Goal: Task Accomplishment & Management: Use online tool/utility

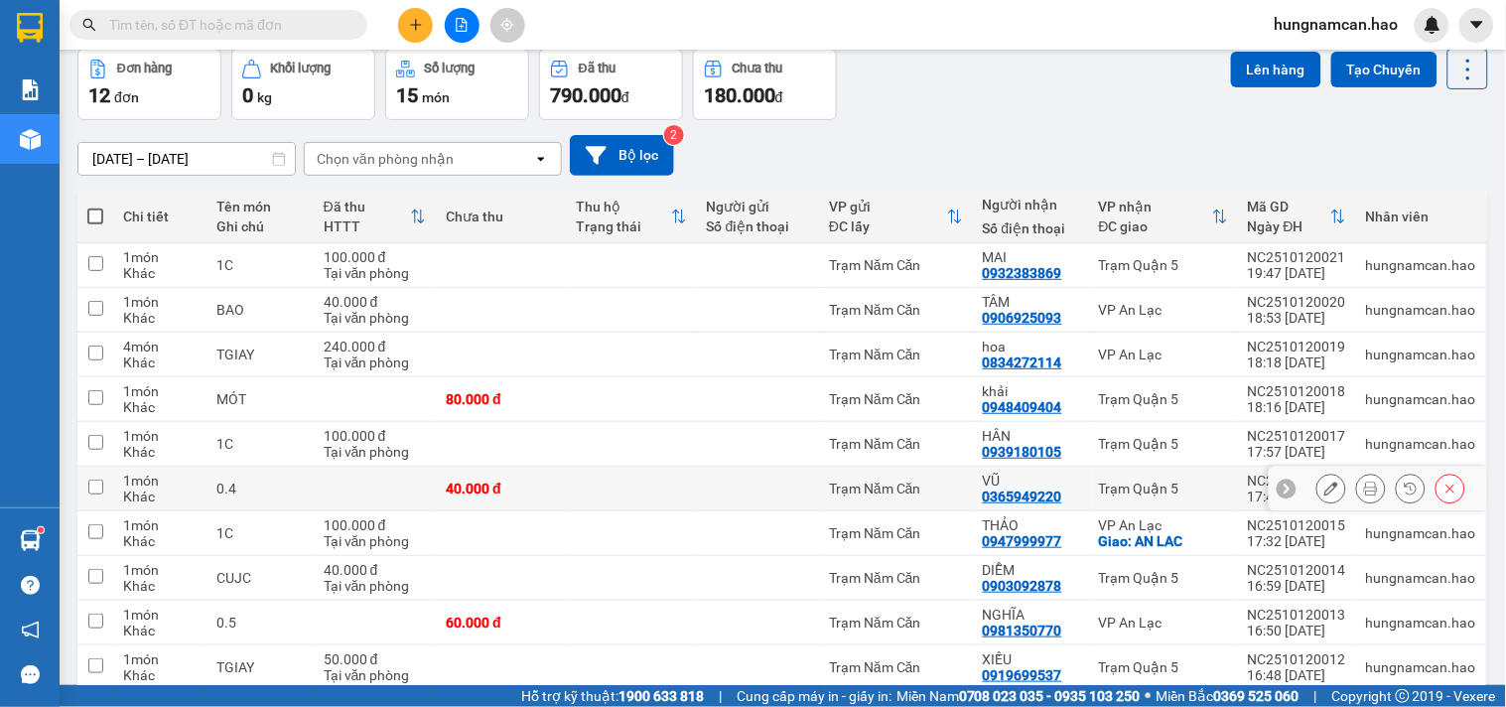
scroll to position [177, 0]
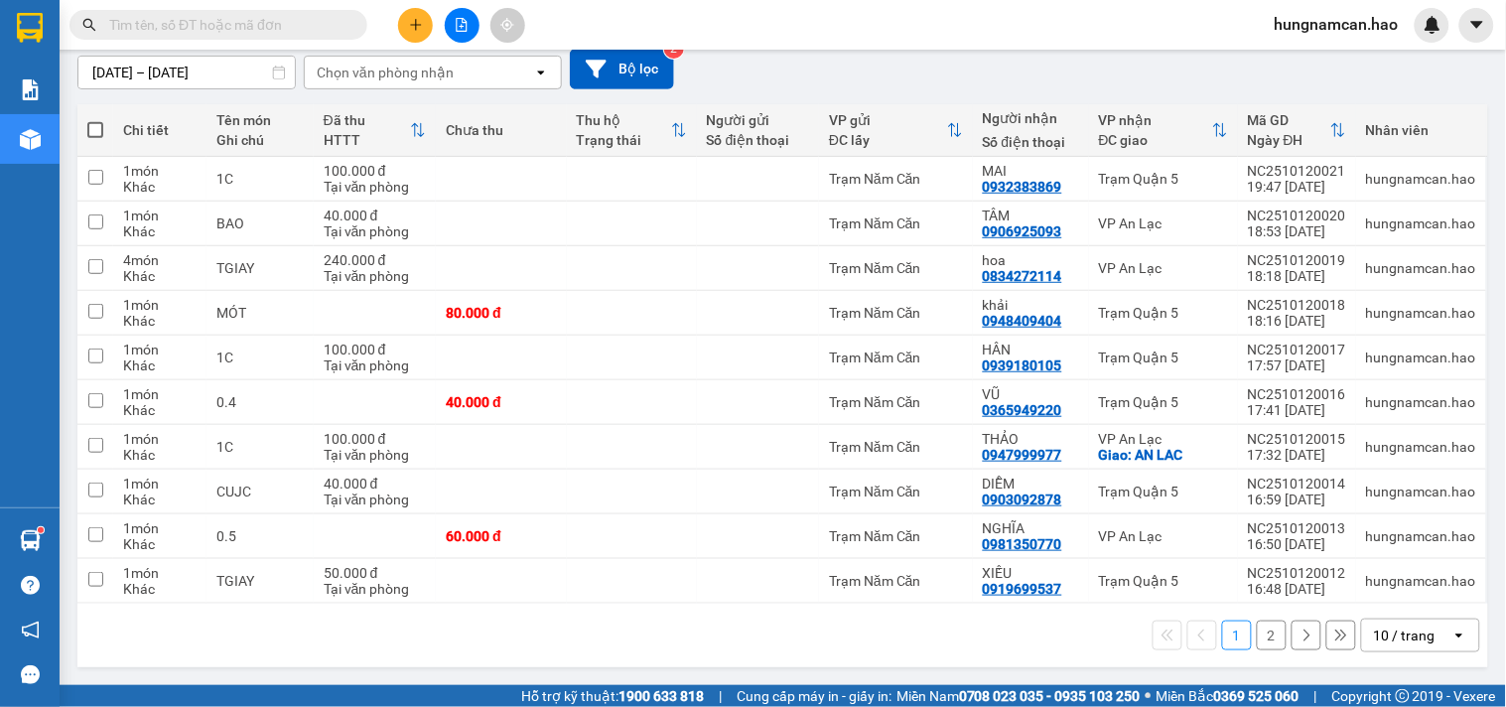
click at [1374, 632] on div "10 / trang" at bounding box center [1405, 635] width 62 height 20
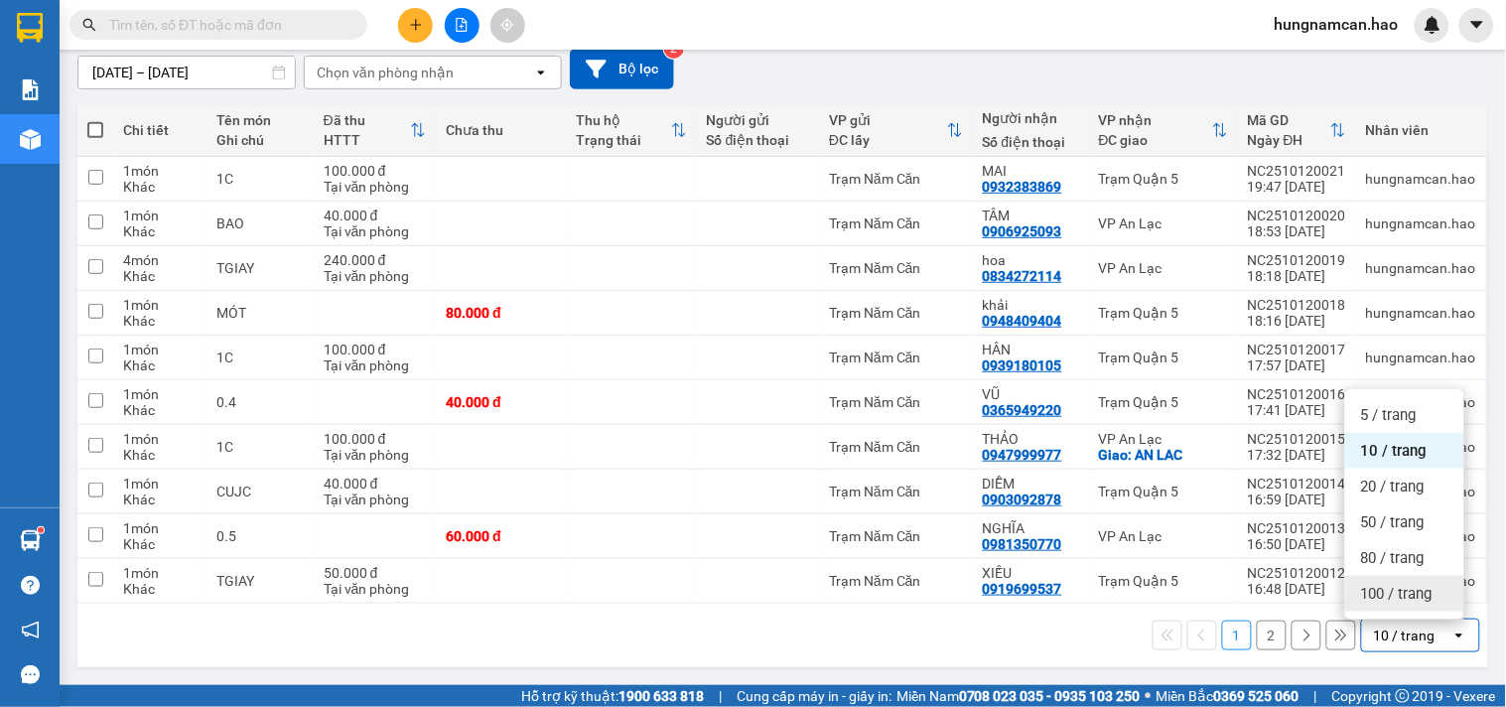
click at [1366, 609] on div "100 / trang" at bounding box center [1404, 594] width 119 height 36
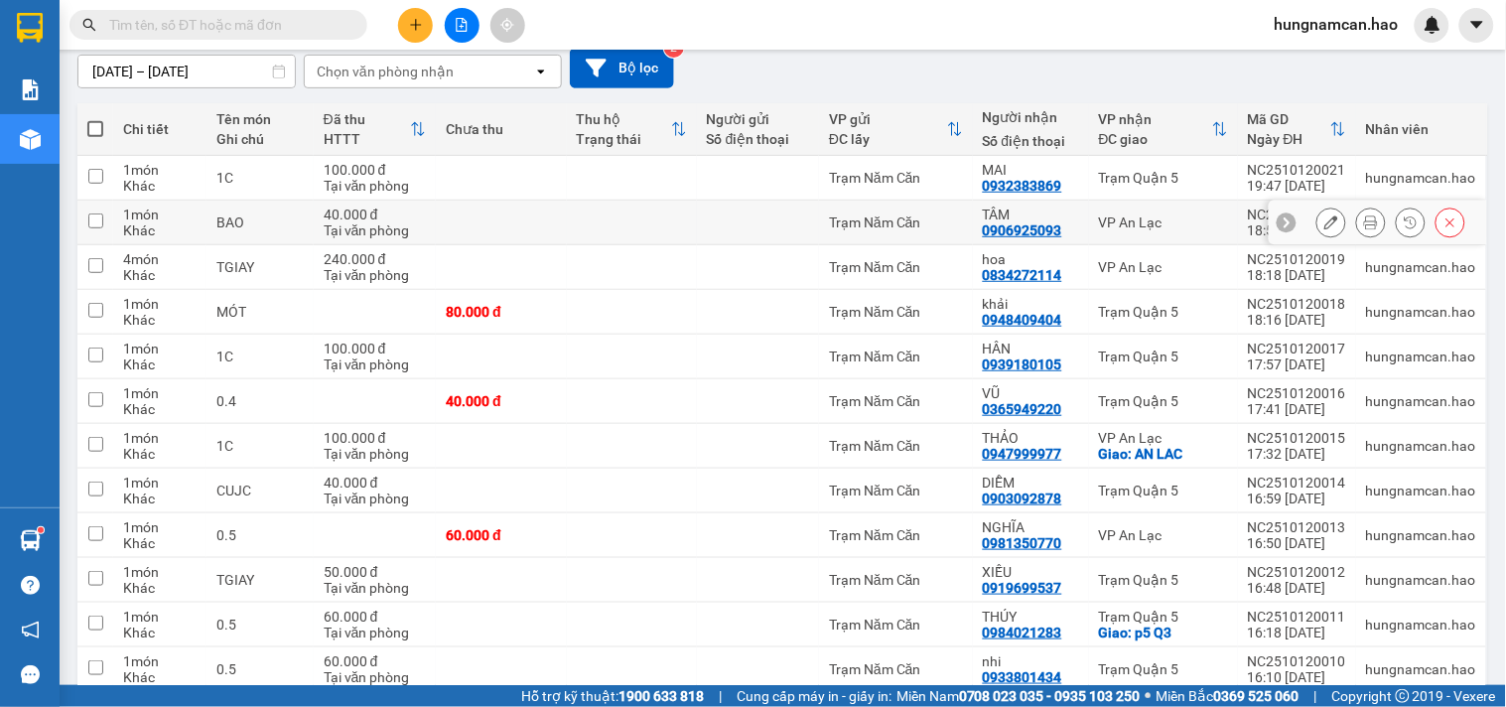
scroll to position [0, 0]
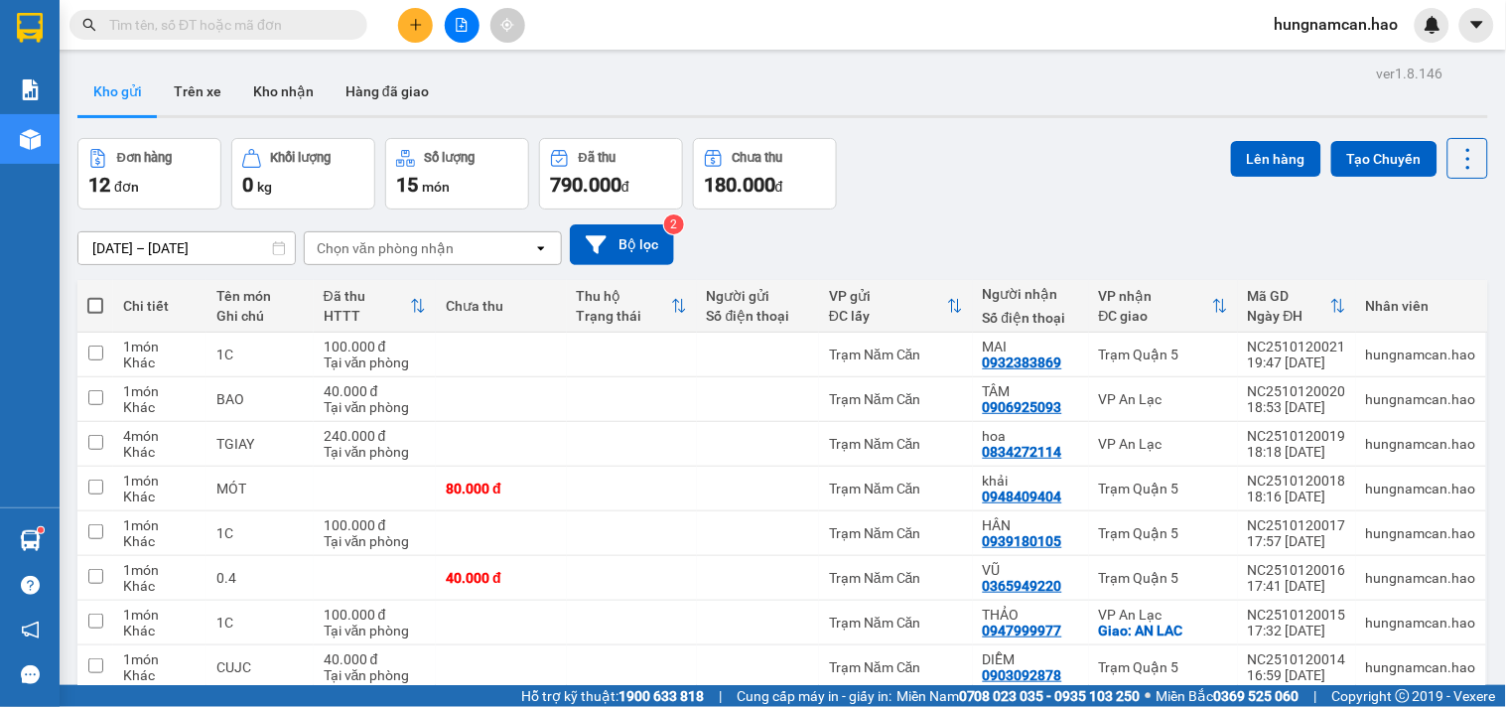
click at [94, 311] on span at bounding box center [95, 306] width 16 height 16
click at [95, 296] on input "checkbox" at bounding box center [95, 296] width 0 height 0
checkbox input "true"
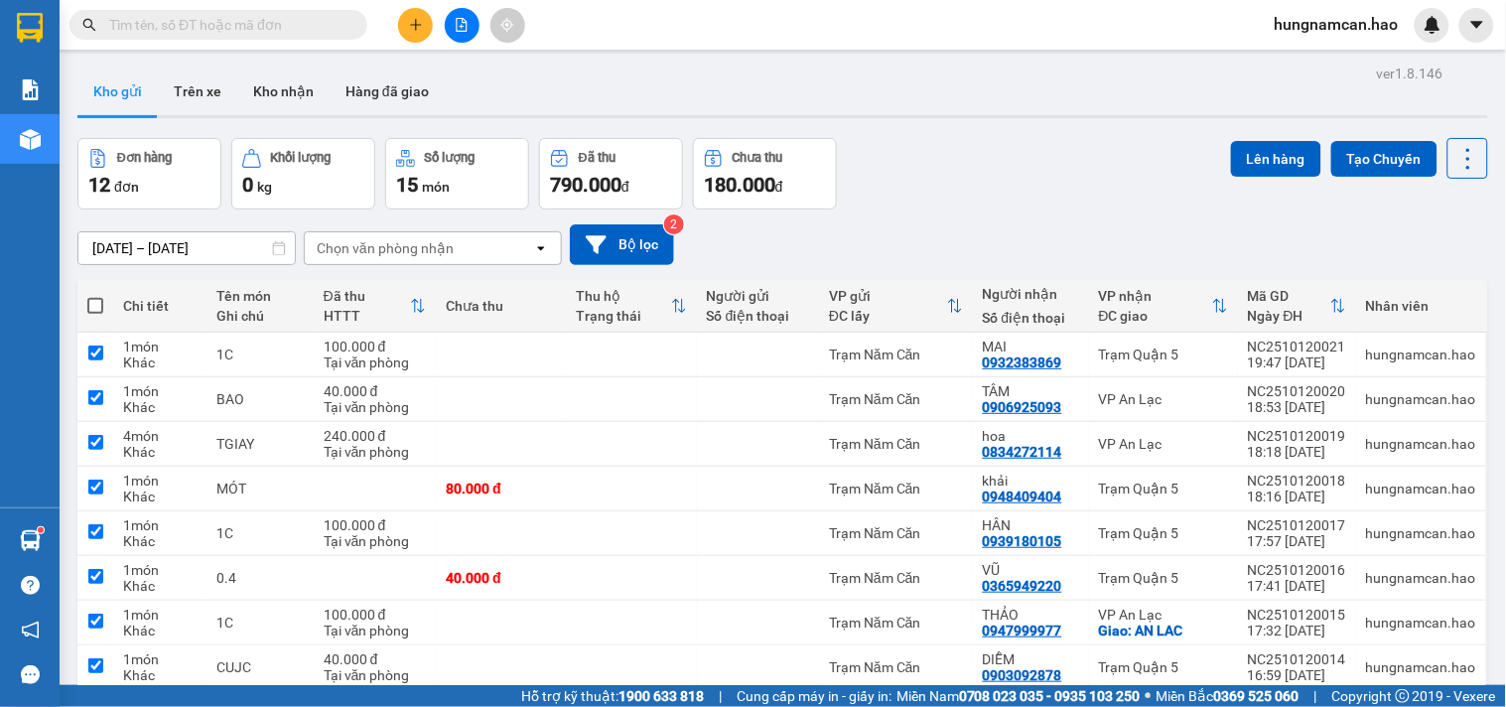
checkbox input "true"
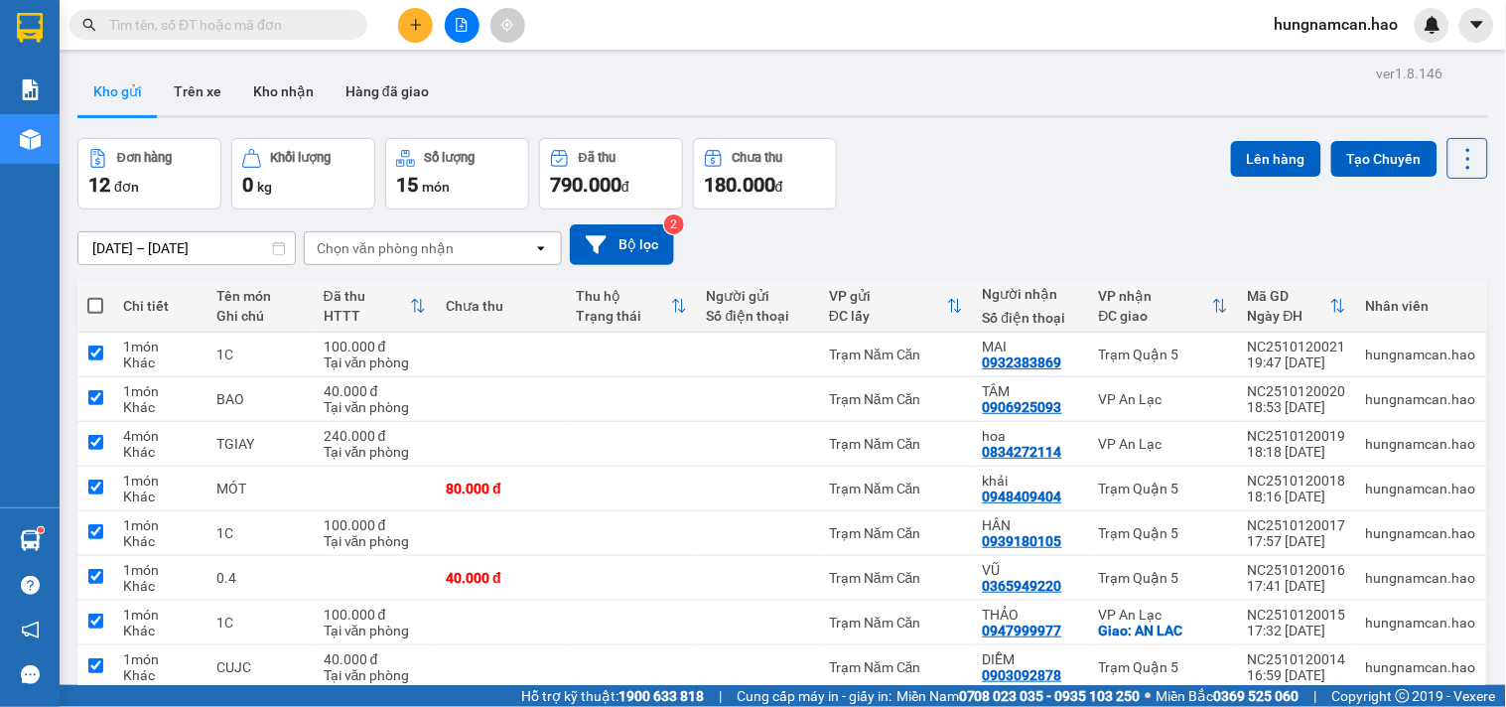
checkbox input "true"
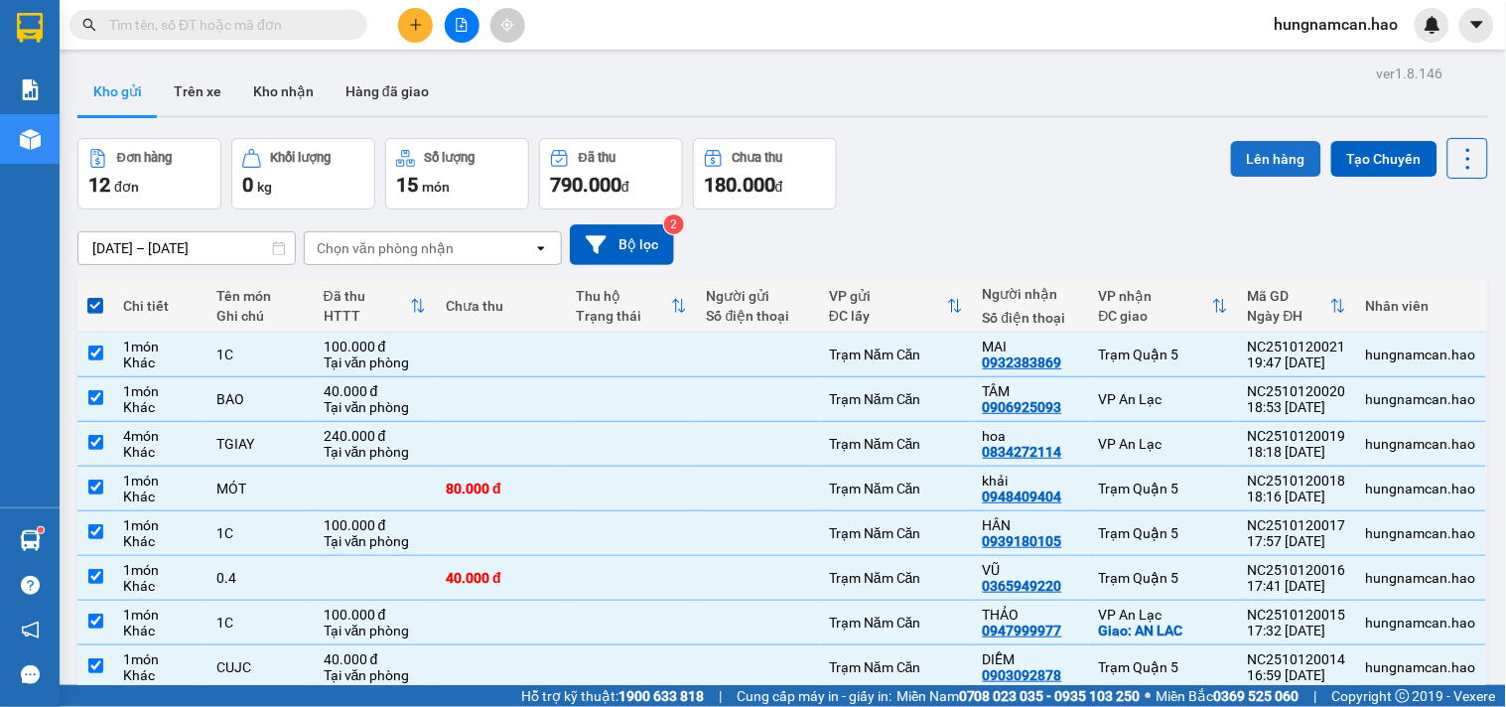
click at [1248, 141] on button "Lên hàng" at bounding box center [1276, 159] width 90 height 36
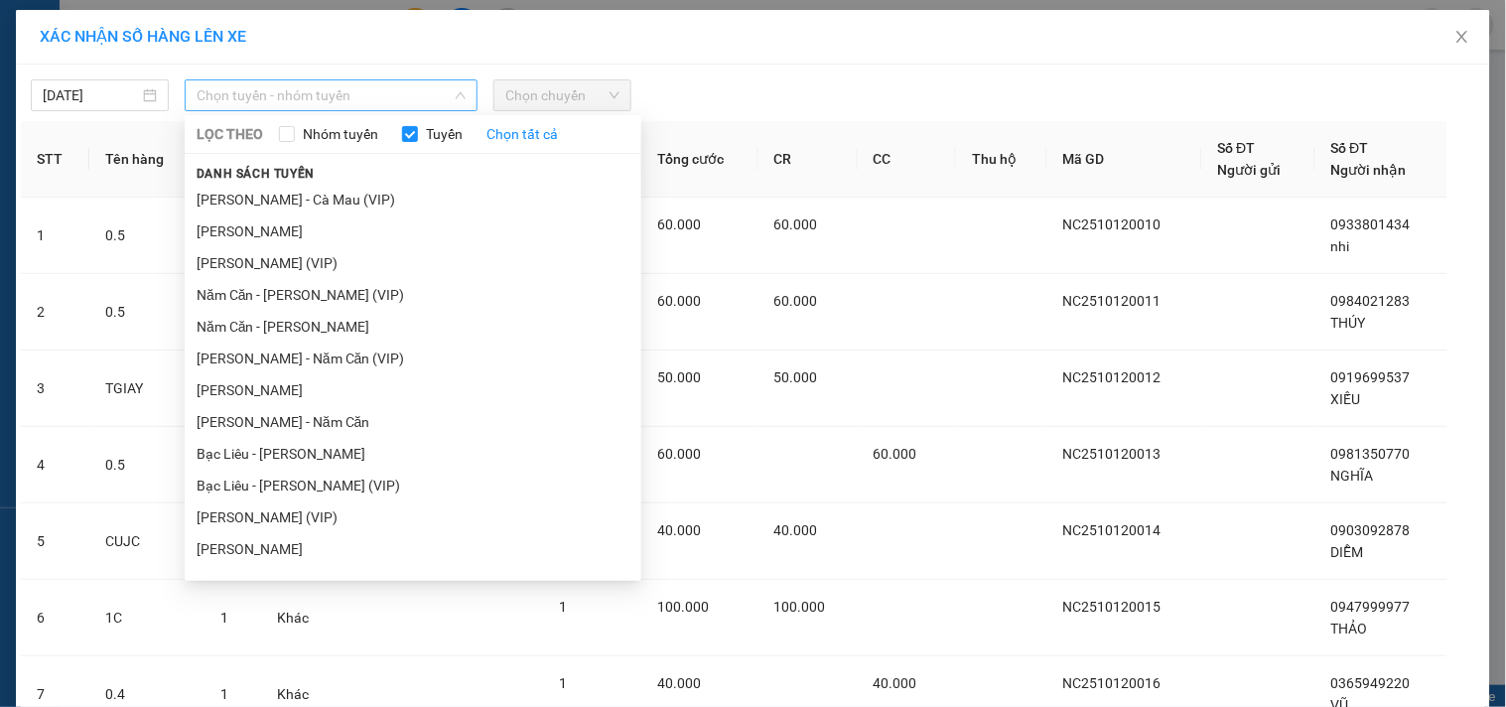
click at [314, 85] on span "Chọn tuyến - nhóm tuyến" at bounding box center [331, 95] width 269 height 30
click at [312, 318] on li "Năm Căn - [PERSON_NAME]" at bounding box center [413, 327] width 457 height 32
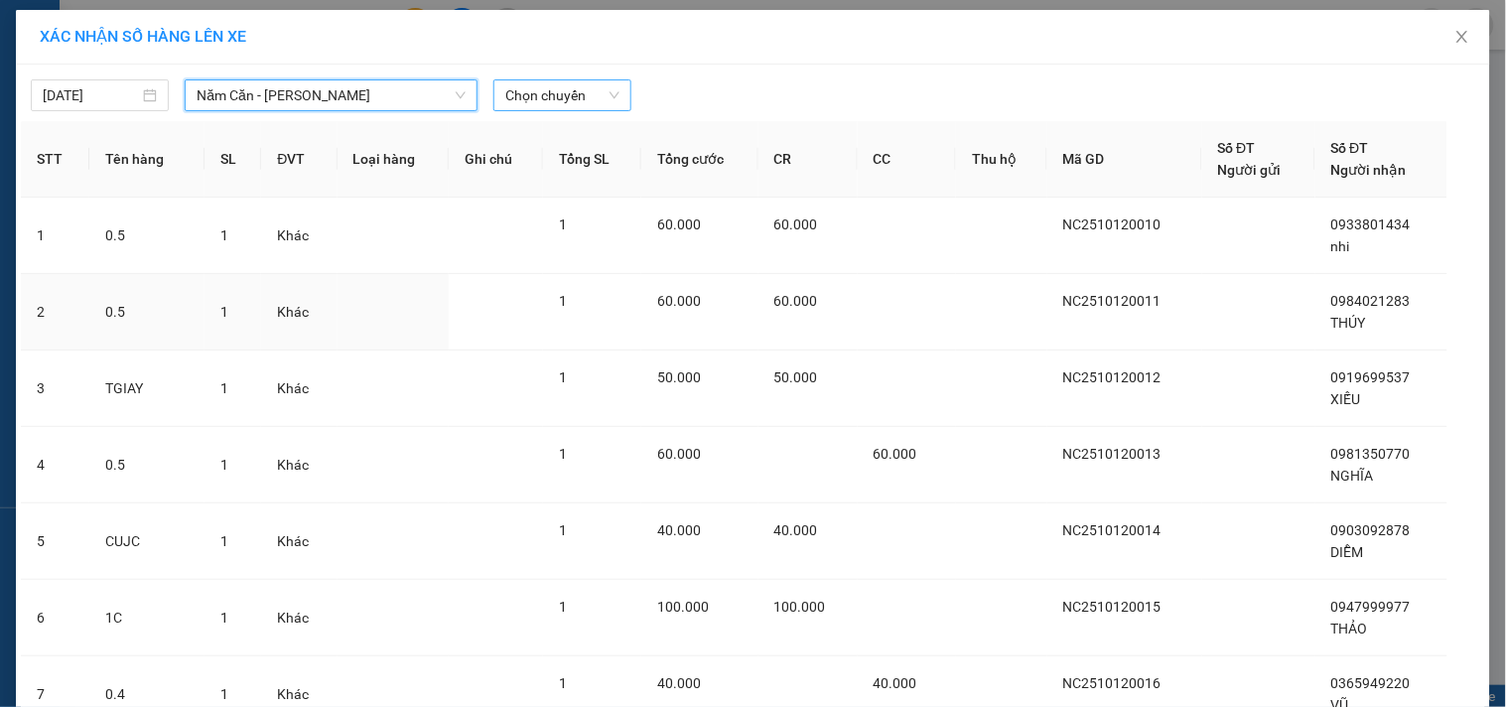
drag, startPoint x: 574, startPoint y: 93, endPoint x: 574, endPoint y: 113, distance: 19.9
click at [574, 96] on span "Chọn chuyến" at bounding box center [562, 95] width 114 height 30
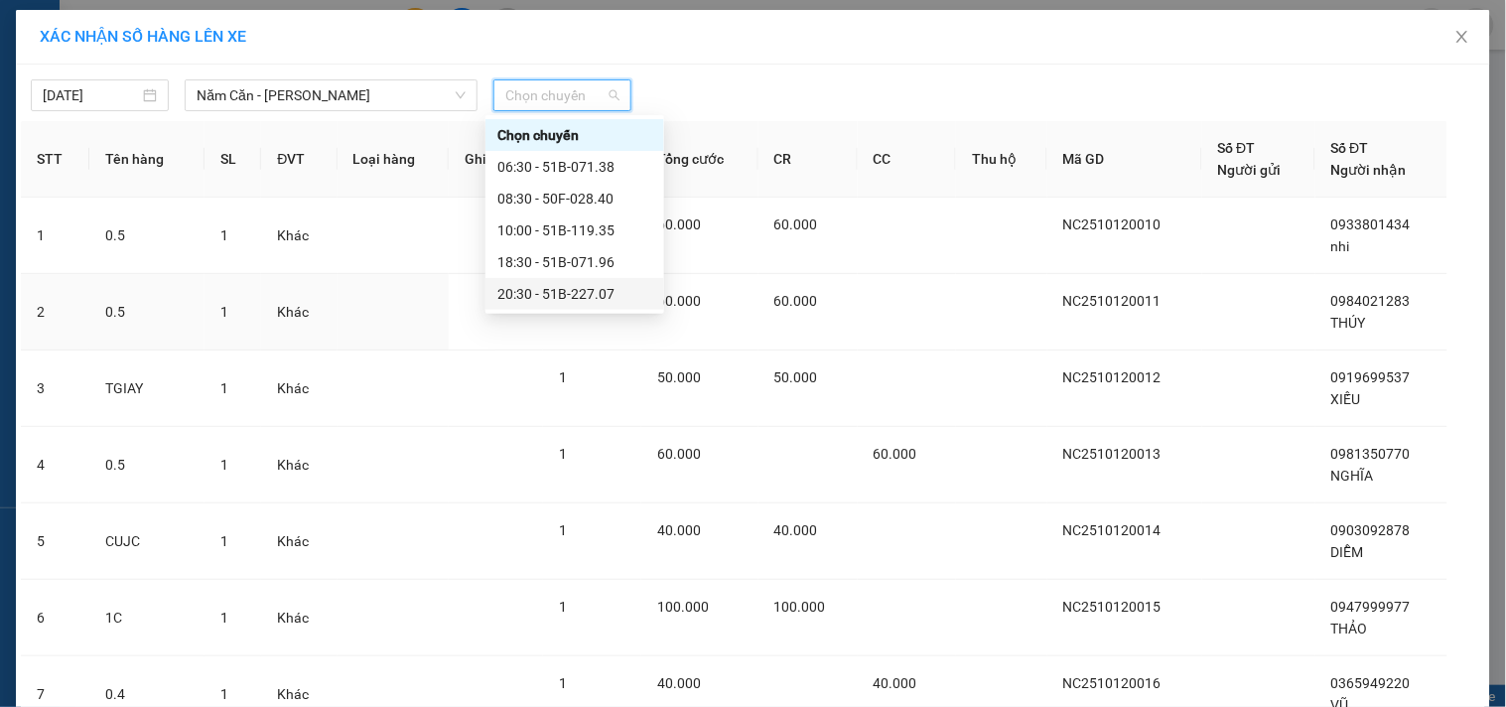
click at [567, 280] on div "20:30 - 51B-227.07" at bounding box center [574, 294] width 179 height 32
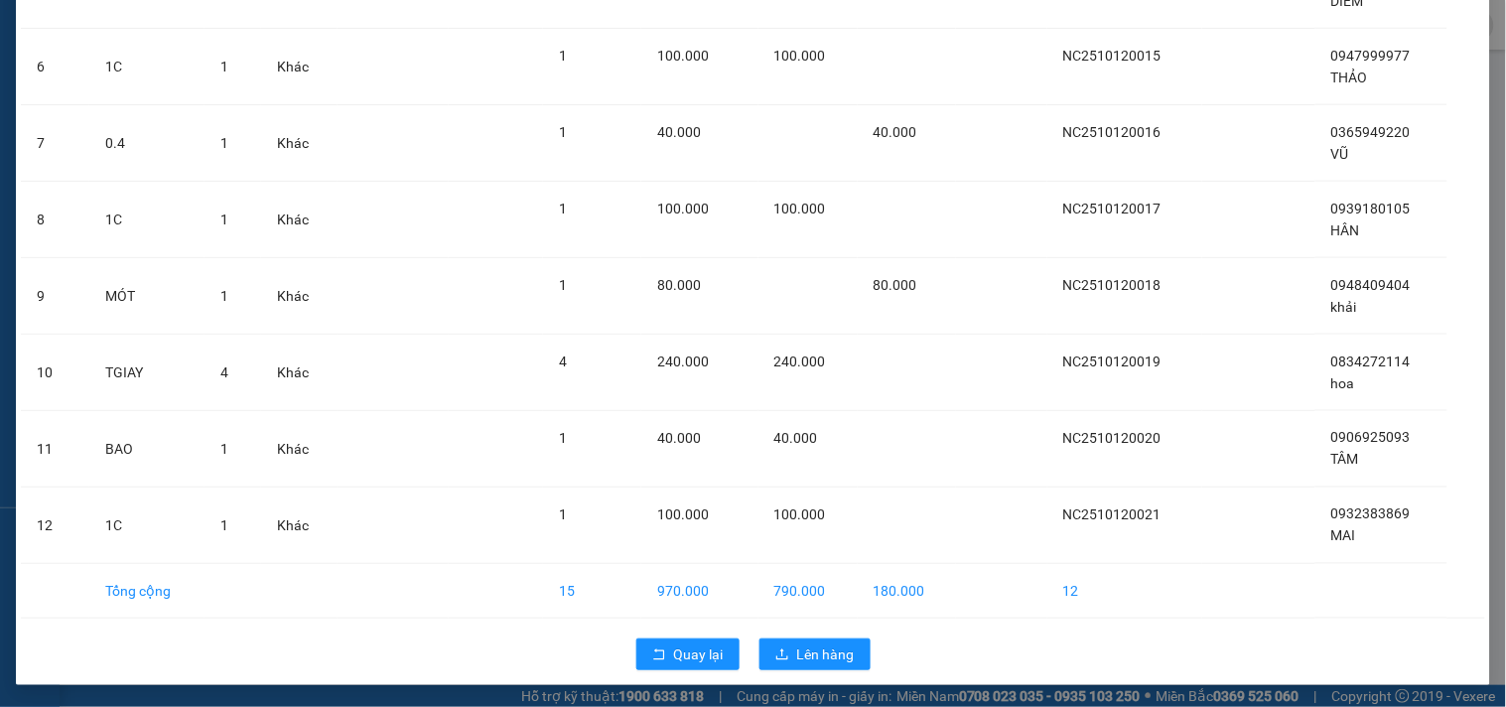
scroll to position [566, 0]
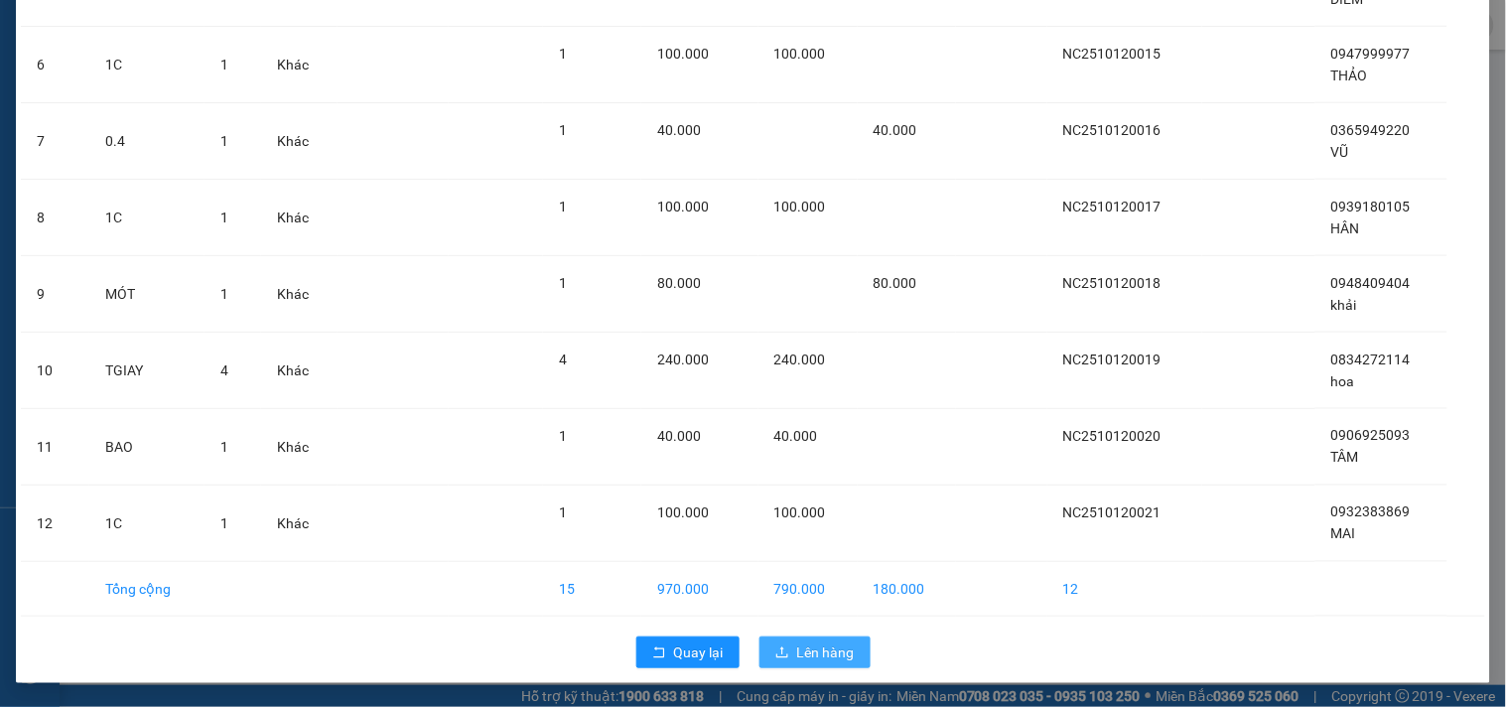
click at [800, 636] on button "Lên hàng" at bounding box center [814, 652] width 111 height 32
